Goal: Task Accomplishment & Management: Manage account settings

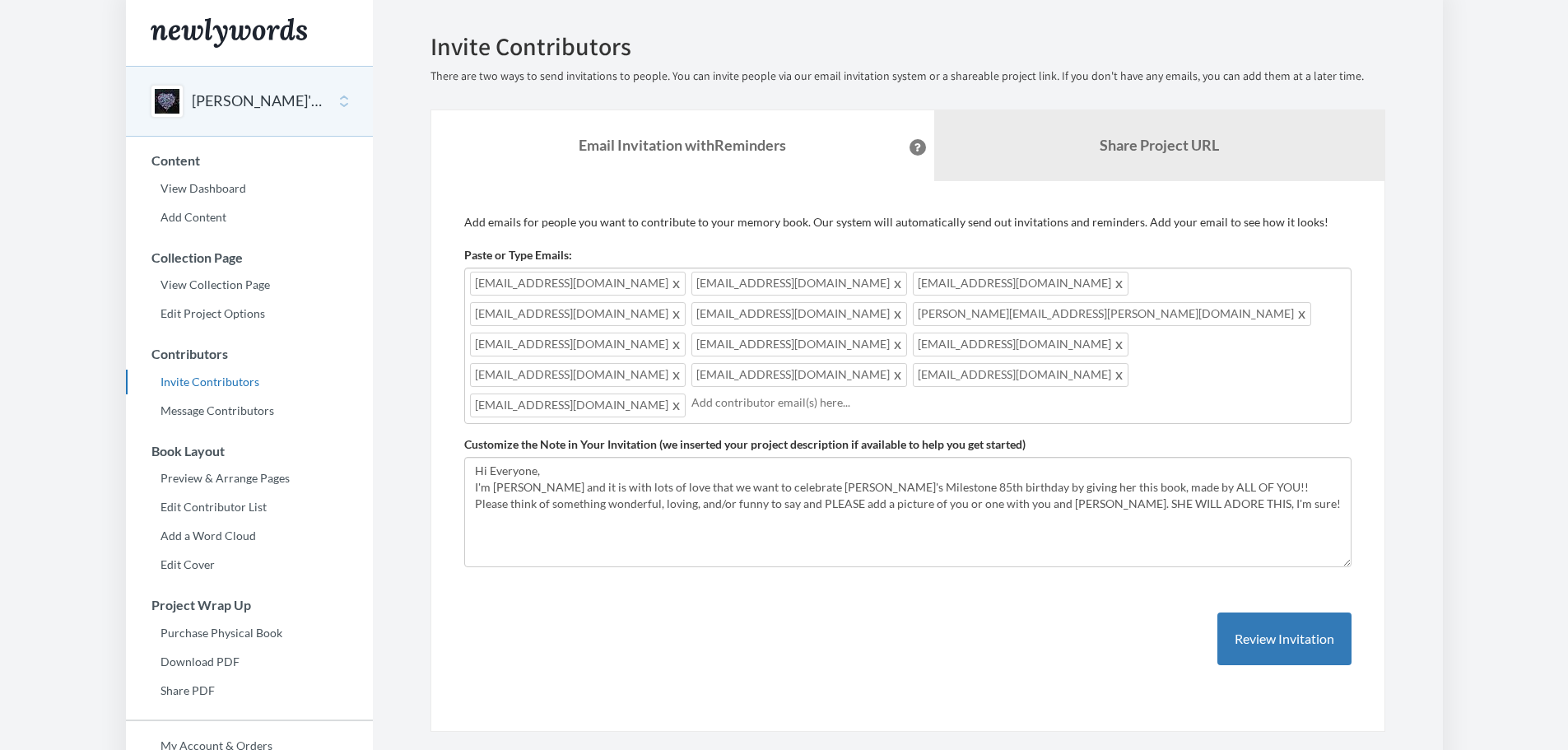
click at [692, 394] on input "text" at bounding box center [1016, 402] width 651 height 18
type input "[EMAIL_ADDRESS][DOMAIN_NAME]"
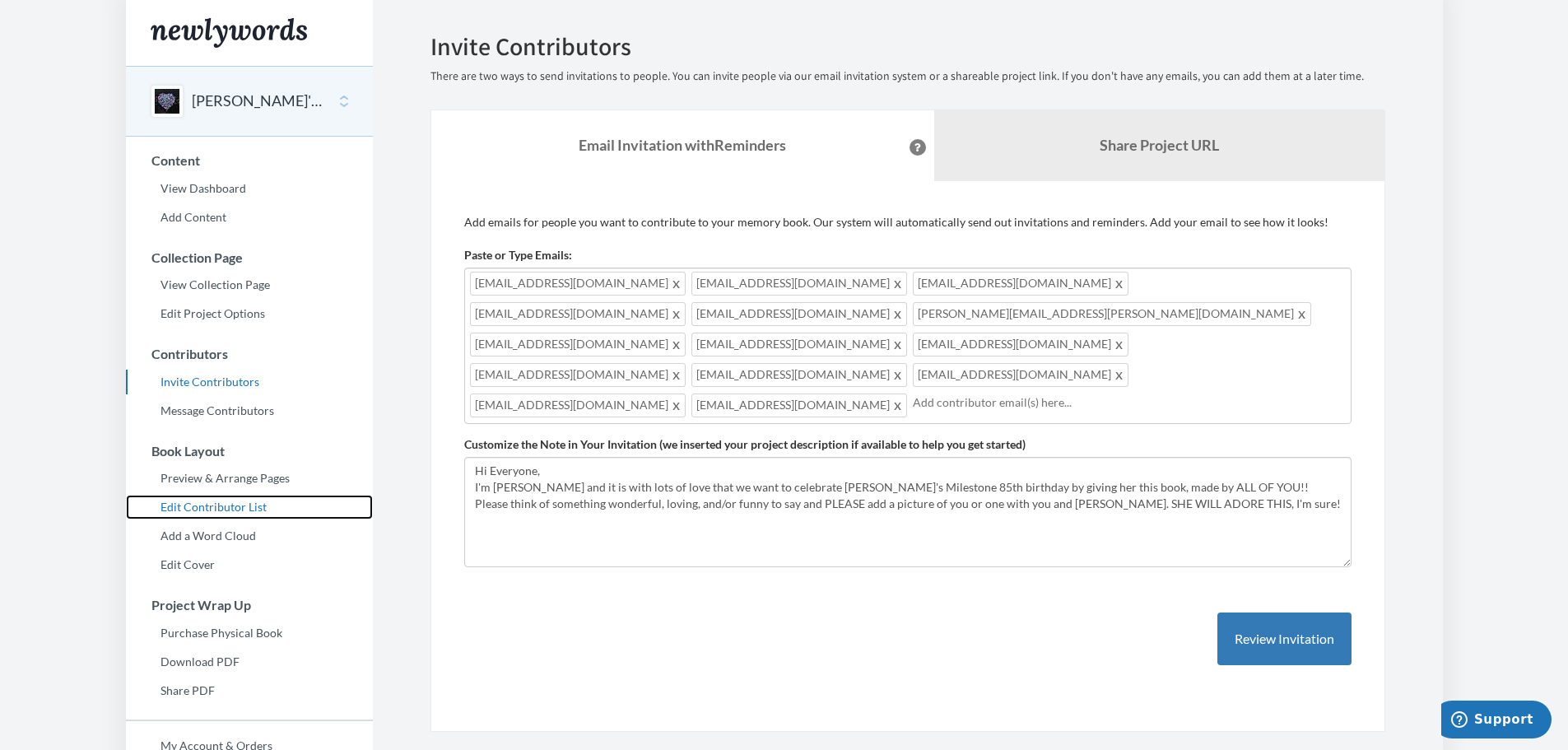
click at [201, 505] on link "Edit Contributor List" at bounding box center [249, 508] width 247 height 24
click at [249, 503] on link "Edit Contributor List" at bounding box center [249, 508] width 247 height 24
click at [210, 507] on link "Edit Contributor List" at bounding box center [249, 508] width 247 height 24
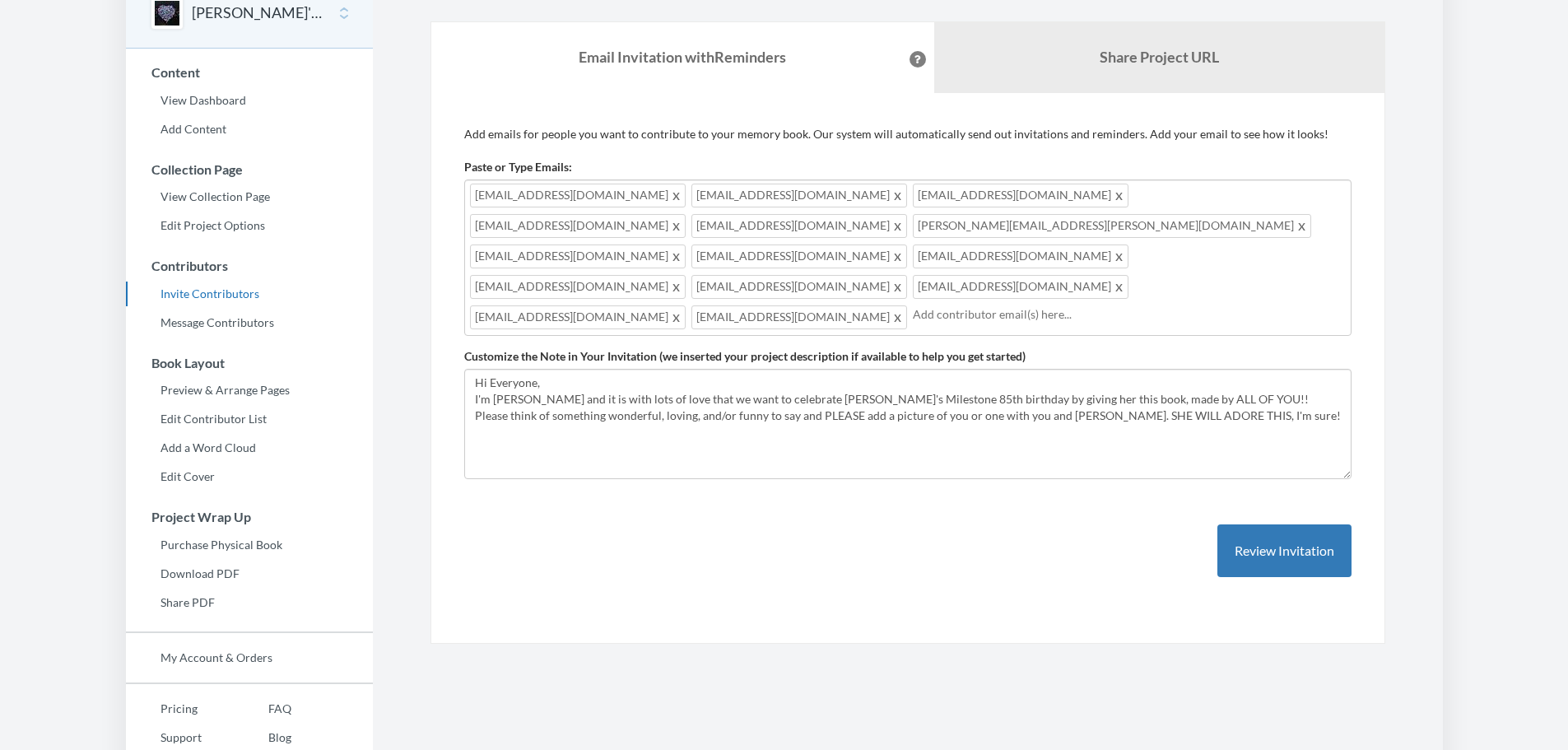
scroll to position [150, 0]
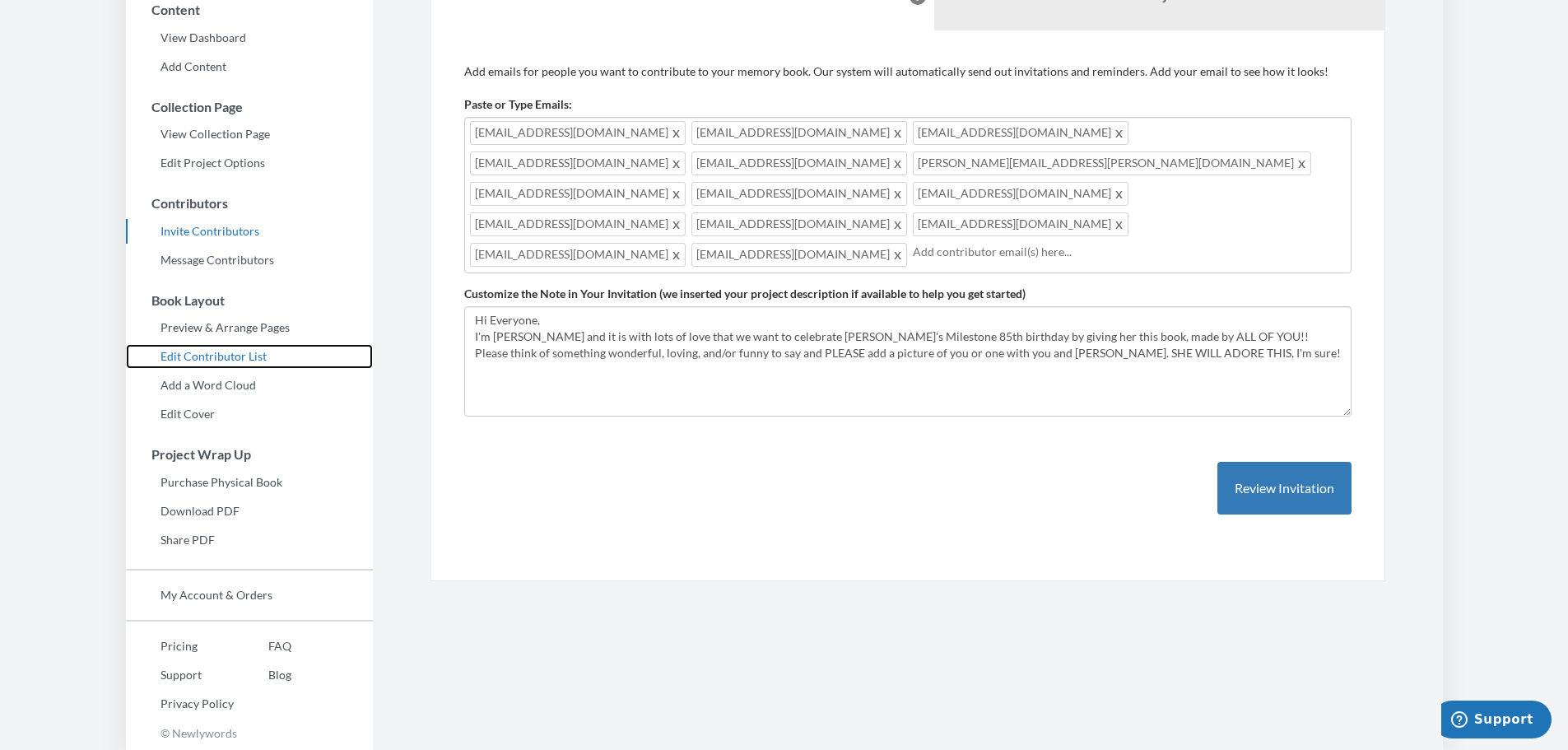
click at [234, 355] on link "Edit Contributor List" at bounding box center [249, 356] width 247 height 24
